Goal: Task Accomplishment & Management: Complete application form

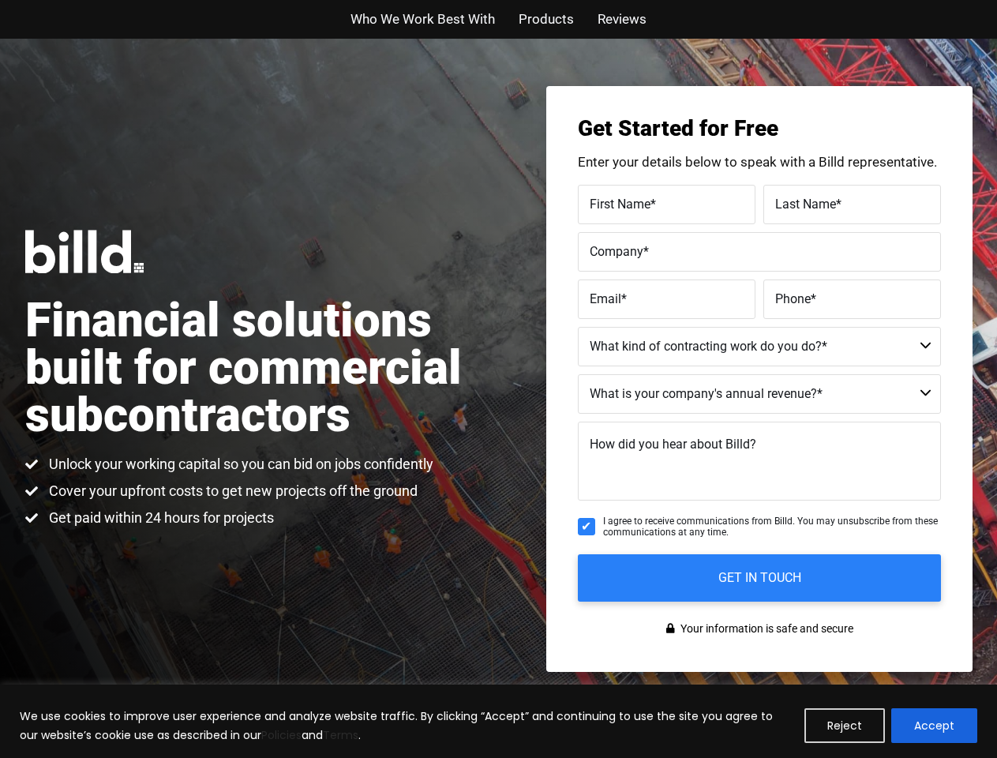
click at [498, 379] on h1 "Financial solutions built for commercial subcontractors" at bounding box center [262, 368] width 474 height 142
click at [846, 726] on button "Reject" at bounding box center [845, 725] width 81 height 35
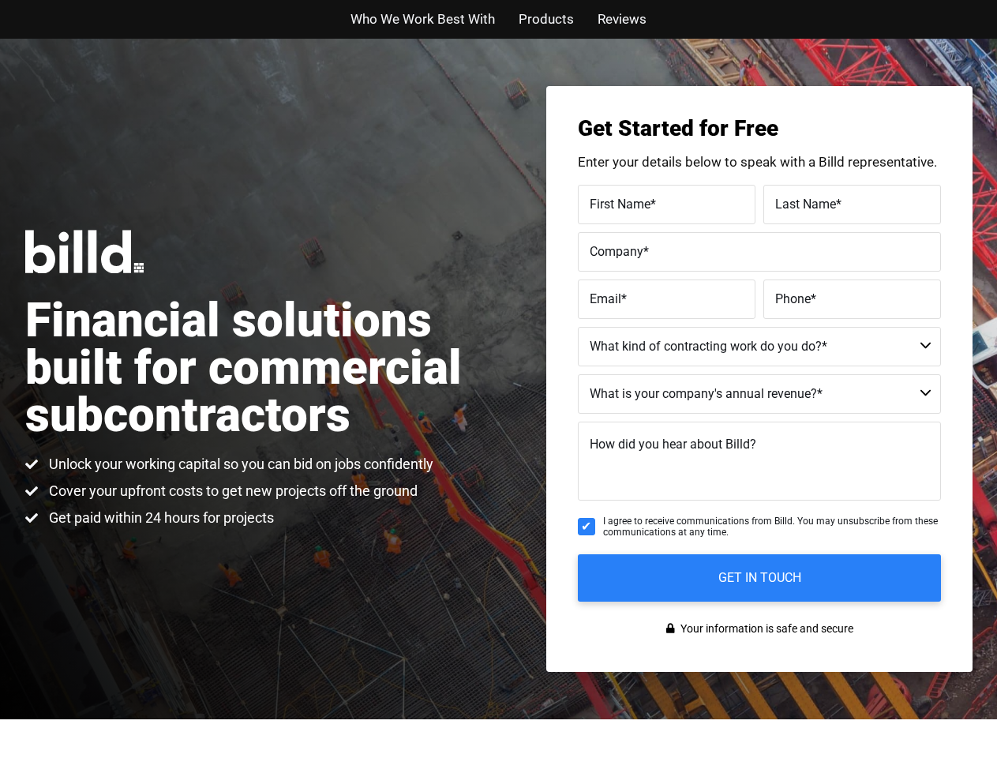
click at [760, 393] on select "$40M + $25M - $40M $8M - $25M $4M - $8M $2M - $4M $1M - $2M Less than $1M" at bounding box center [759, 393] width 363 height 39
